Goal: Transaction & Acquisition: Purchase product/service

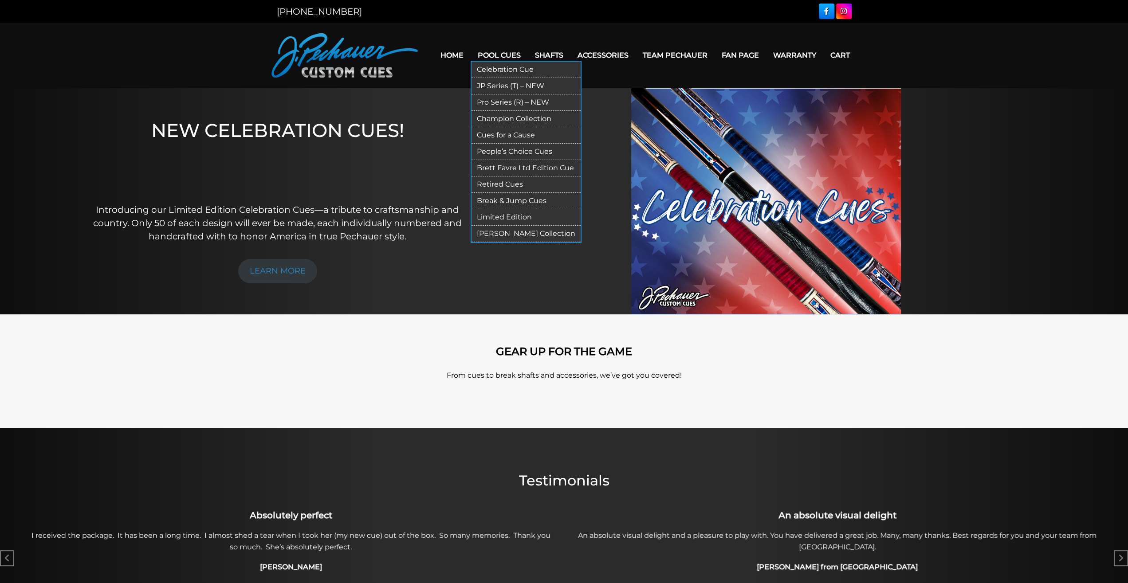
click at [498, 53] on link "Pool Cues" at bounding box center [499, 55] width 57 height 23
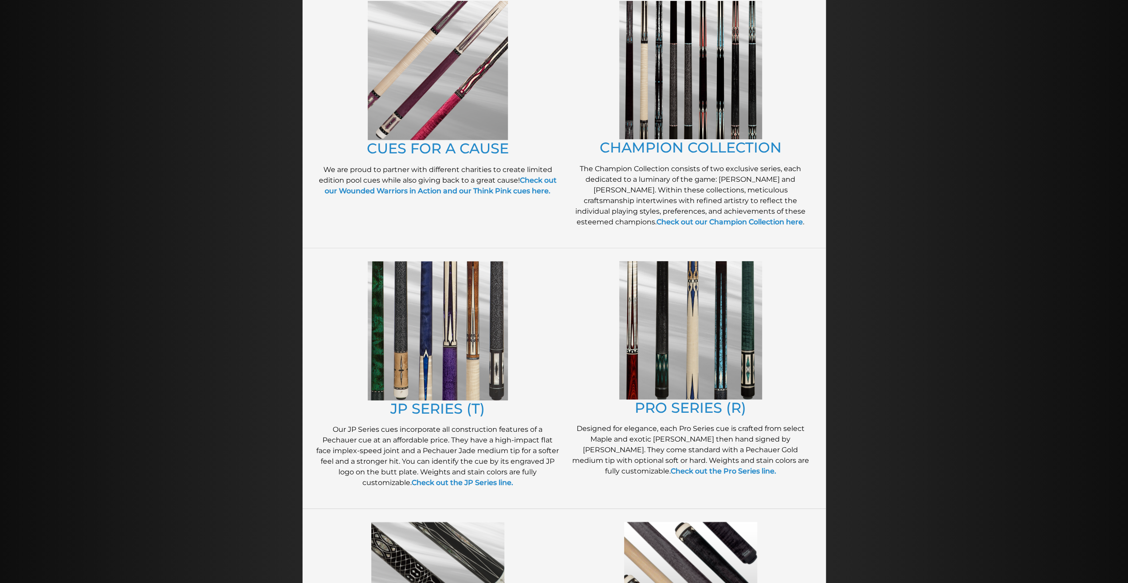
scroll to position [231, 0]
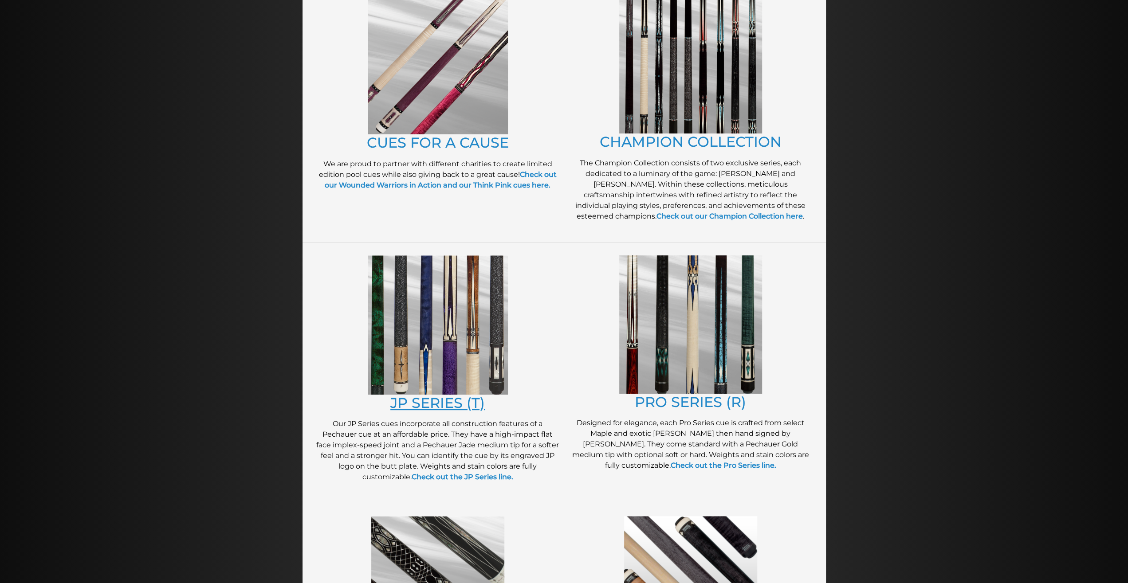
click at [416, 407] on link "JP SERIES (T)" at bounding box center [437, 402] width 95 height 17
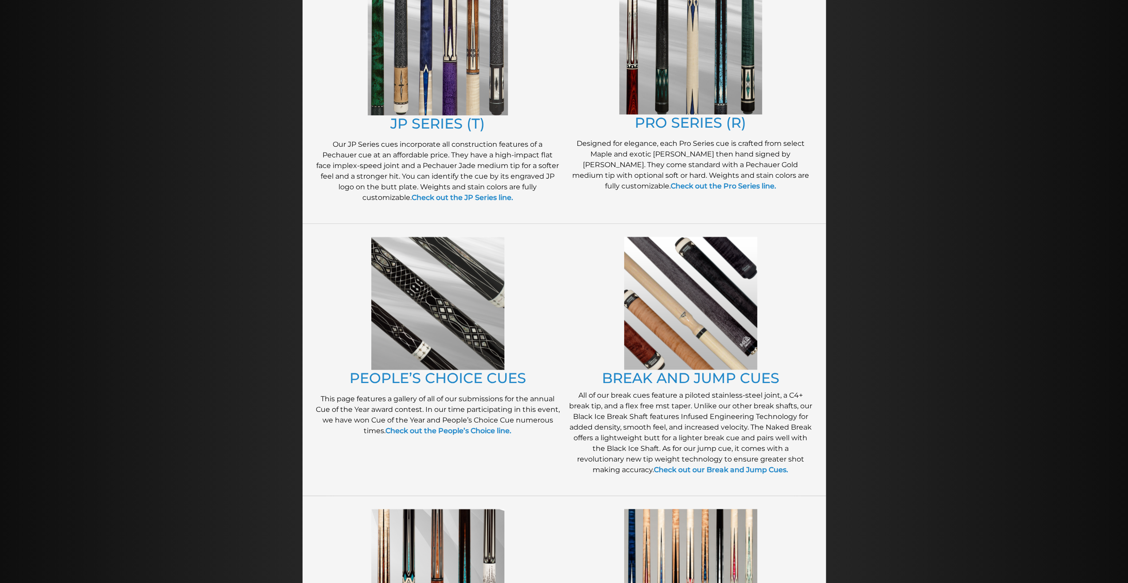
scroll to position [489, 0]
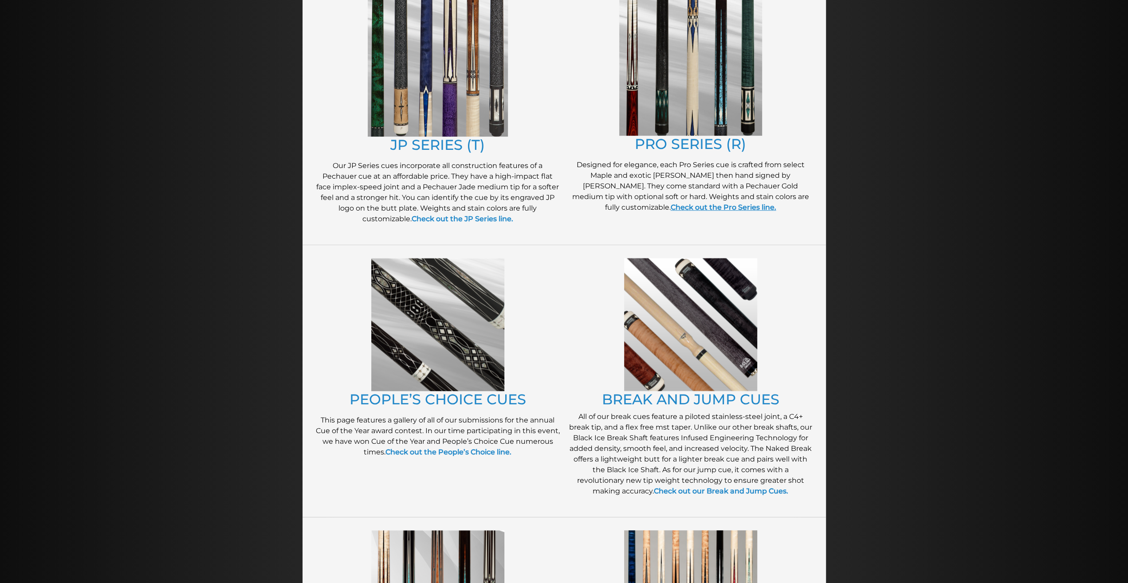
click at [776, 203] on link "Check out the Pro Series line." at bounding box center [724, 207] width 106 height 8
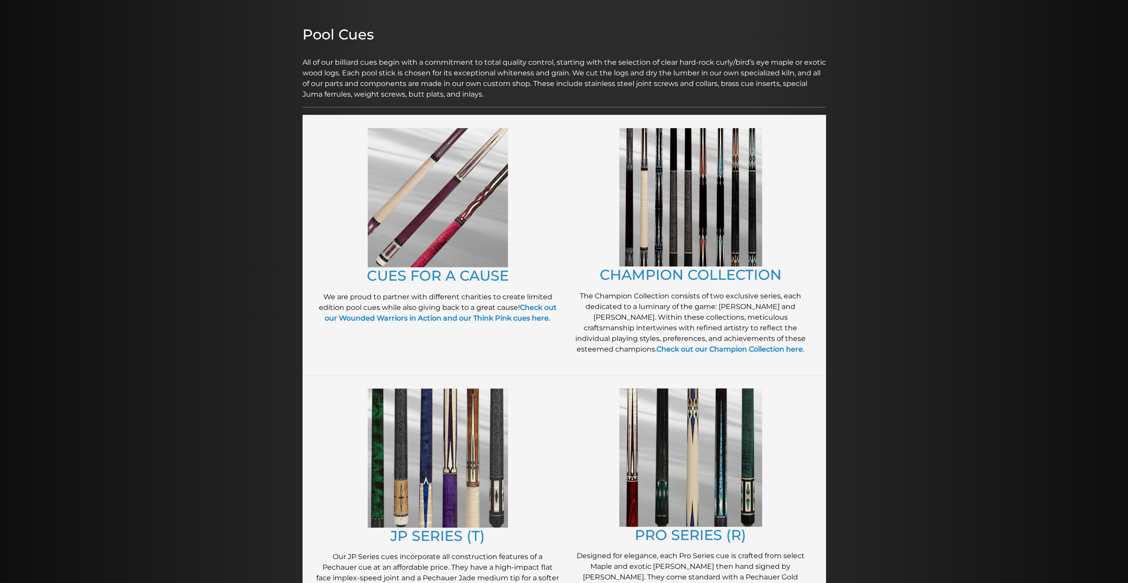
scroll to position [0, 0]
